Goal: Task Accomplishment & Management: Use online tool/utility

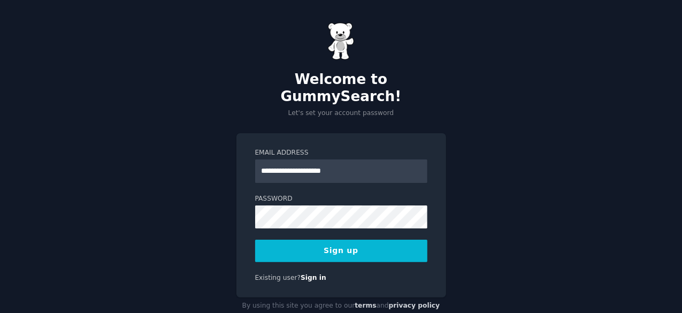
click at [354, 240] on button "Sign up" at bounding box center [341, 251] width 172 height 22
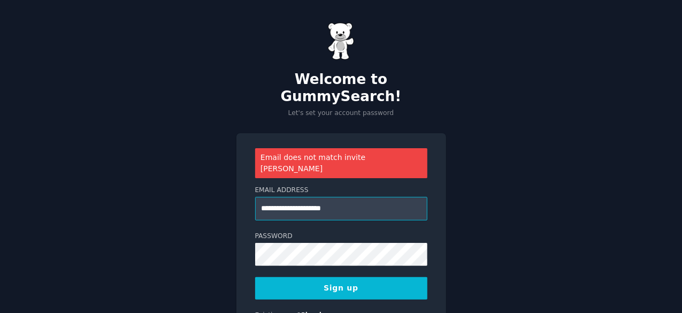
click at [359, 197] on input "**********" at bounding box center [341, 209] width 172 height 24
type input "**********"
click at [330, 277] on button "Sign up" at bounding box center [341, 288] width 172 height 22
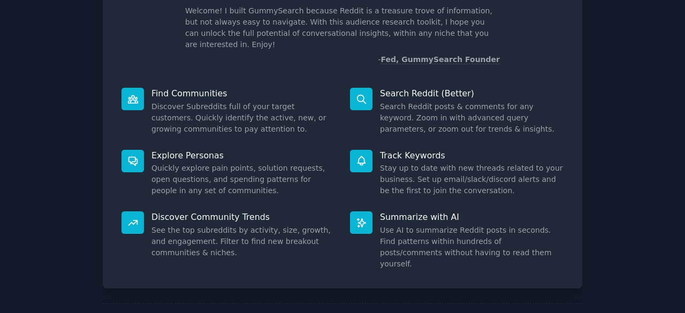
scroll to position [105, 0]
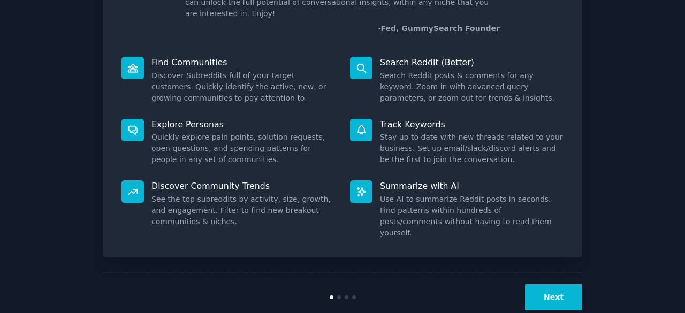
click at [552, 284] on button "Next" at bounding box center [553, 297] width 57 height 26
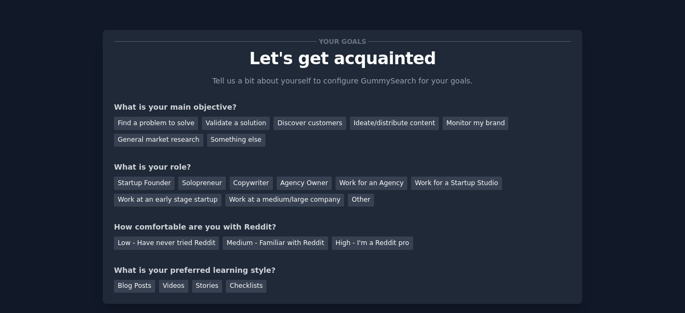
scroll to position [70, 0]
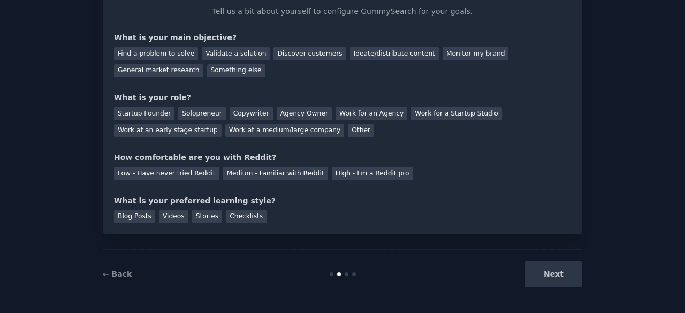
click at [551, 277] on div "Next" at bounding box center [502, 274] width 160 height 26
click at [554, 271] on div "Next" at bounding box center [502, 274] width 160 height 26
click at [547, 272] on div "Next" at bounding box center [502, 274] width 160 height 26
click at [165, 56] on div "Find a problem to solve" at bounding box center [156, 53] width 84 height 13
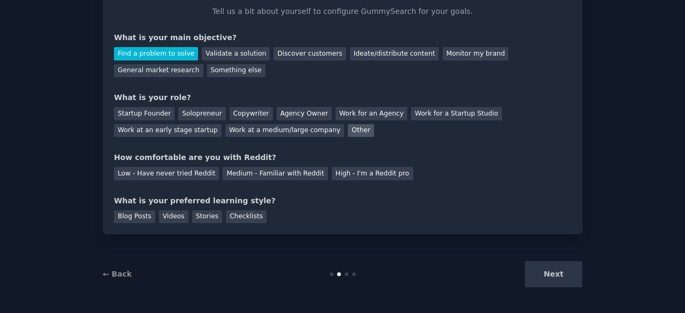
click at [348, 133] on div "Other" at bounding box center [361, 130] width 26 height 13
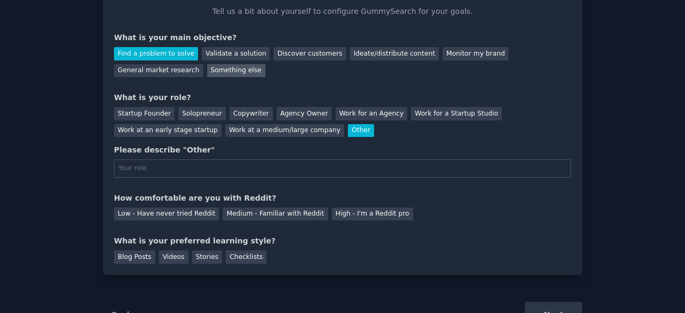
click at [207, 69] on div "Something else" at bounding box center [236, 70] width 58 height 13
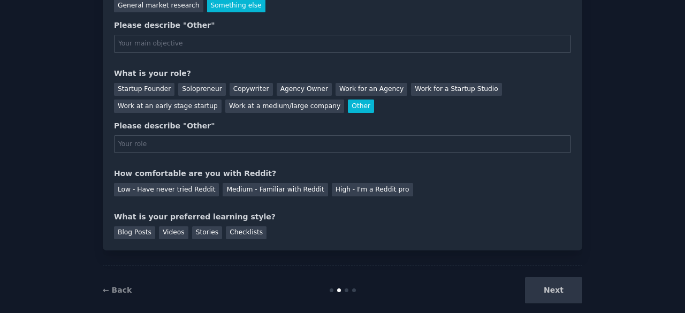
scroll to position [135, 0]
click at [167, 233] on div "Videos" at bounding box center [173, 232] width 29 height 13
click at [264, 146] on input "text" at bounding box center [342, 144] width 457 height 18
type input "other"
click at [188, 186] on div "Low - Have never tried Reddit" at bounding box center [166, 188] width 105 height 13
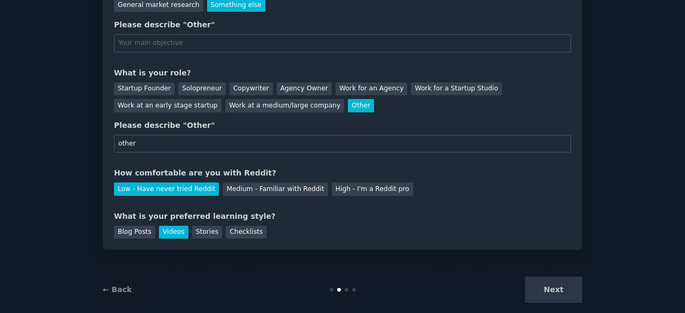
click at [555, 292] on div "Next" at bounding box center [502, 290] width 160 height 26
click at [562, 288] on div "Next" at bounding box center [502, 290] width 160 height 26
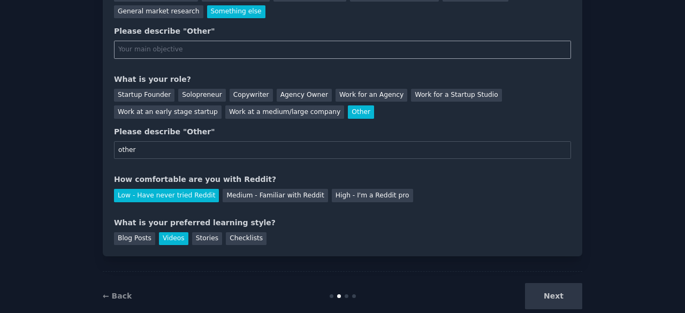
click at [365, 43] on input "text" at bounding box center [342, 50] width 457 height 18
type input "other"
click at [543, 292] on button "Next" at bounding box center [553, 296] width 57 height 26
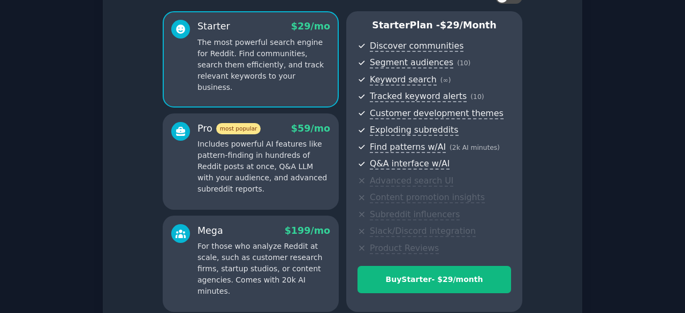
scroll to position [184, 0]
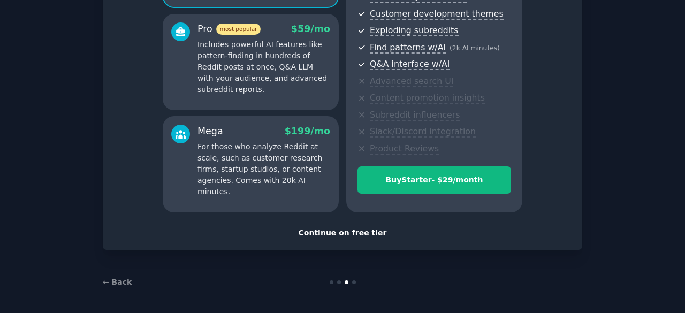
click at [339, 233] on div "Continue on free tier" at bounding box center [342, 232] width 457 height 11
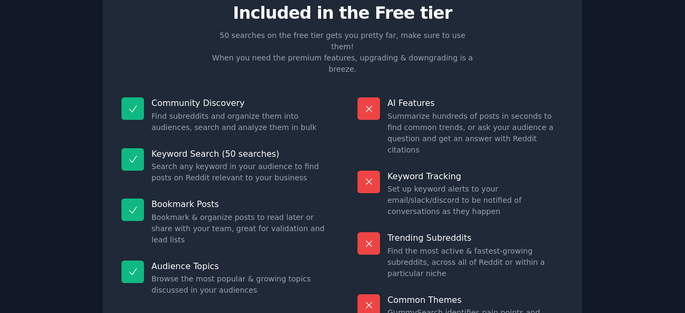
scroll to position [103, 0]
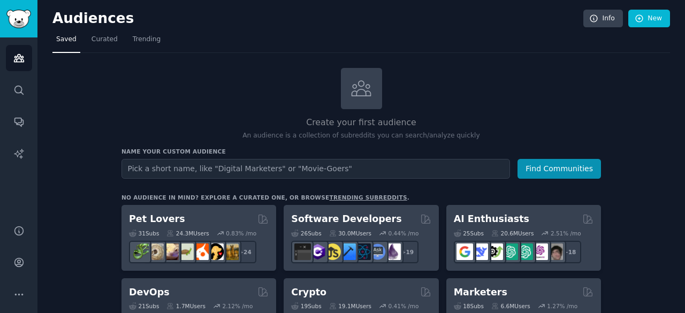
click at [454, 171] on input "text" at bounding box center [315, 169] width 388 height 20
type input "mental health"
click at [517, 159] on button "Find Communities" at bounding box center [558, 169] width 83 height 20
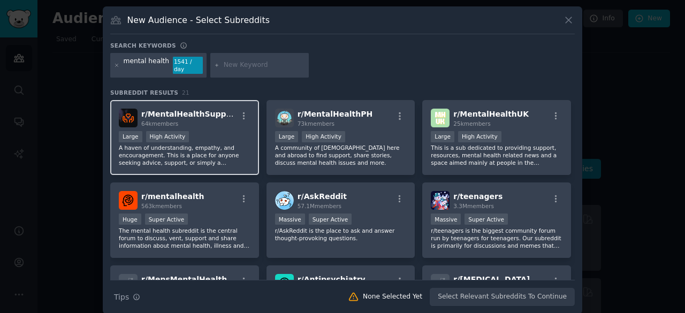
scroll to position [73, 0]
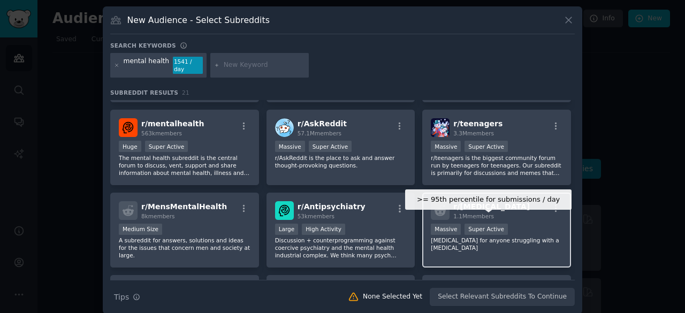
click at [482, 224] on div "Super Active" at bounding box center [485, 229] width 43 height 11
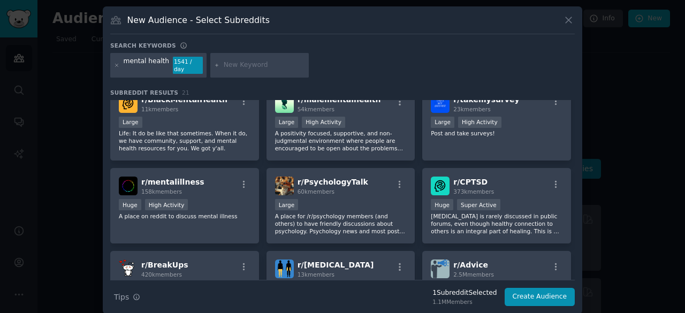
scroll to position [348, 0]
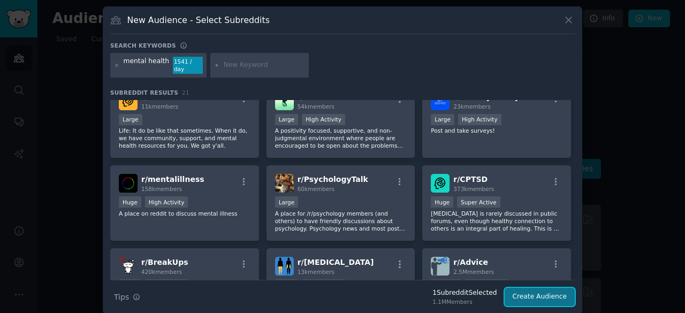
click at [525, 289] on button "Create Audience" at bounding box center [539, 297] width 71 height 18
